Goal: Transaction & Acquisition: Purchase product/service

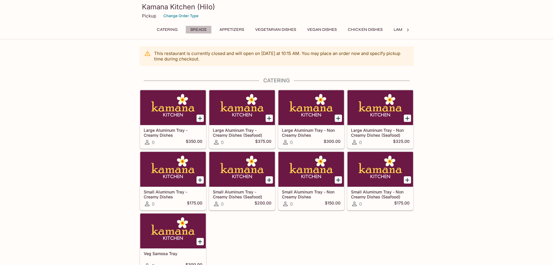
click at [196, 31] on button "Breads" at bounding box center [199, 30] width 26 height 8
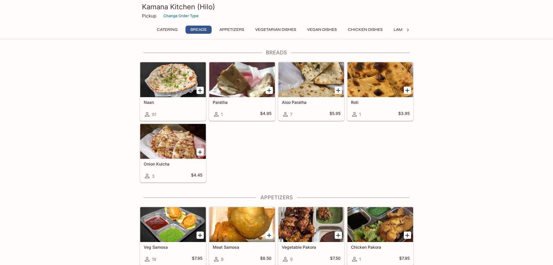
click at [239, 31] on button "Appetizers" at bounding box center [231, 30] width 31 height 8
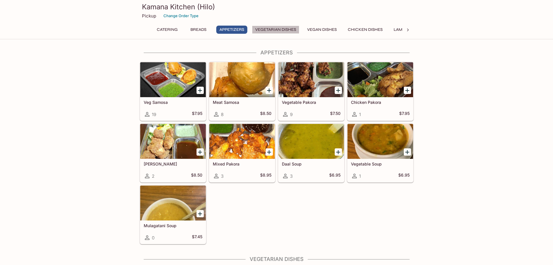
click at [274, 32] on button "Vegetarian Dishes" at bounding box center [275, 30] width 47 height 8
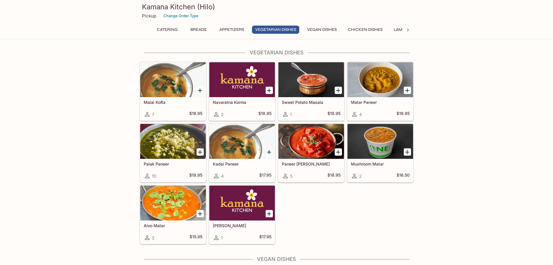
click at [317, 30] on button "Vegan Dishes" at bounding box center [322, 30] width 36 height 8
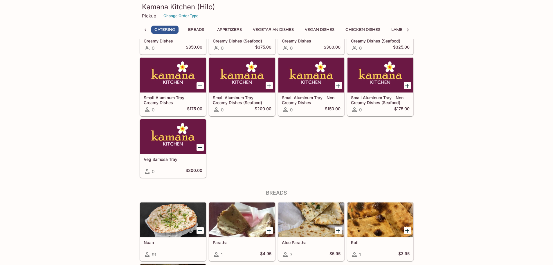
scroll to position [172, 0]
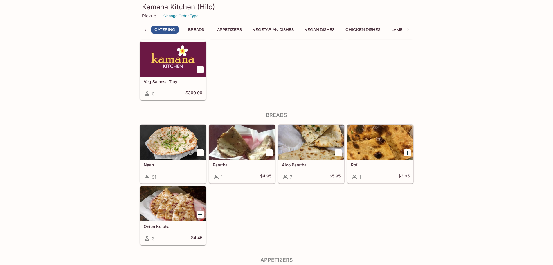
click at [315, 167] on div "Aloo Paratha 7 $5.95" at bounding box center [311, 170] width 66 height 23
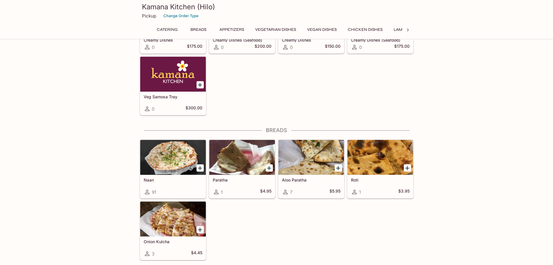
scroll to position [154, 0]
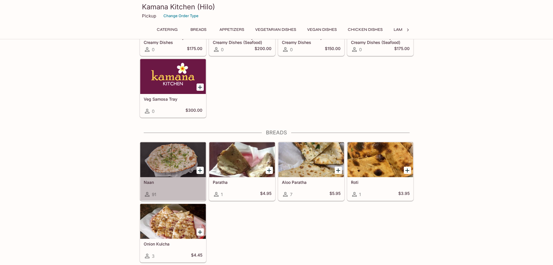
click at [188, 188] on div "Naan 91" at bounding box center [173, 188] width 66 height 23
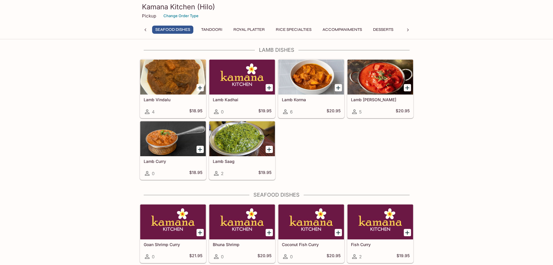
scroll to position [896, 0]
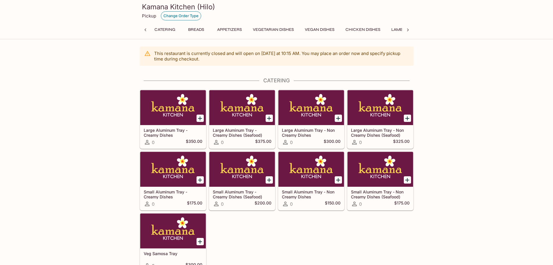
click at [182, 17] on button "Change Order Type" at bounding box center [181, 15] width 40 height 9
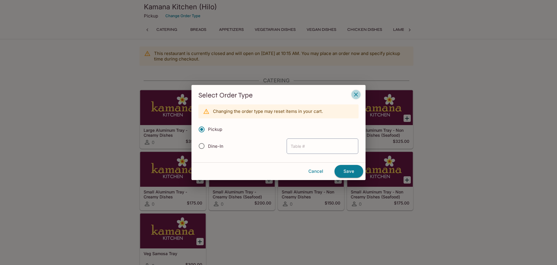
click at [360, 93] on button "button" at bounding box center [356, 94] width 10 height 10
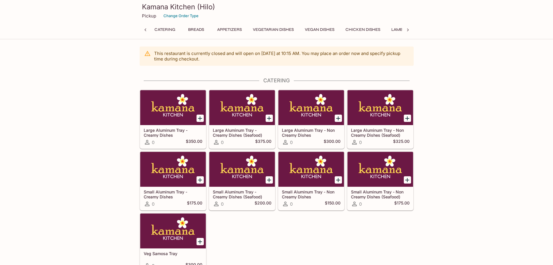
click at [143, 30] on icon at bounding box center [146, 30] width 6 height 6
